Goal: Task Accomplishment & Management: Use online tool/utility

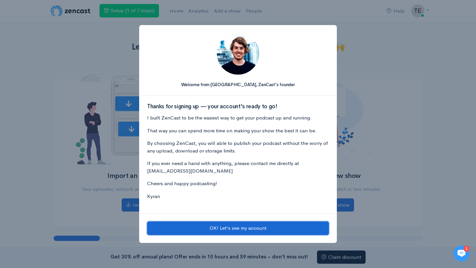
click at [263, 228] on button "OK! Let's see my account" at bounding box center [238, 229] width 182 height 14
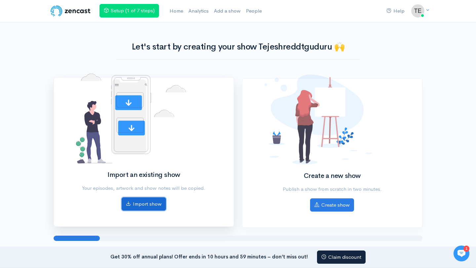
click at [142, 204] on link "Import show" at bounding box center [144, 205] width 44 height 14
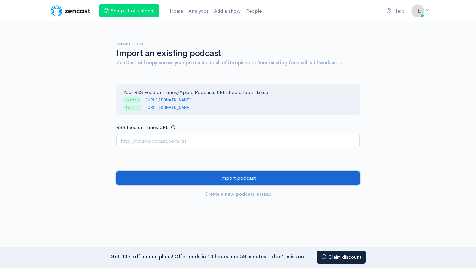
click at [201, 173] on input "Import podcast" at bounding box center [237, 179] width 243 height 14
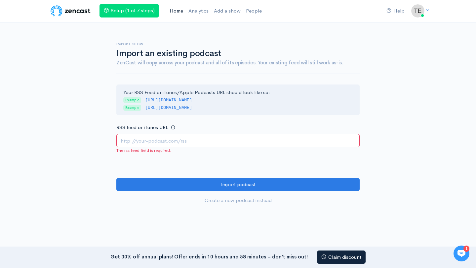
click at [177, 10] on link "Home" at bounding box center [176, 11] width 19 height 14
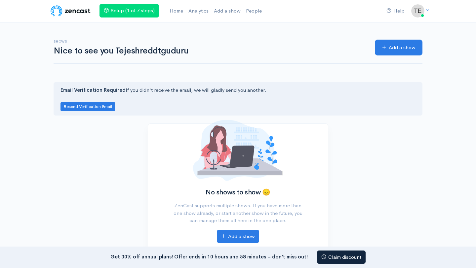
click at [71, 10] on img at bounding box center [71, 10] width 42 height 13
